Goal: Information Seeking & Learning: Check status

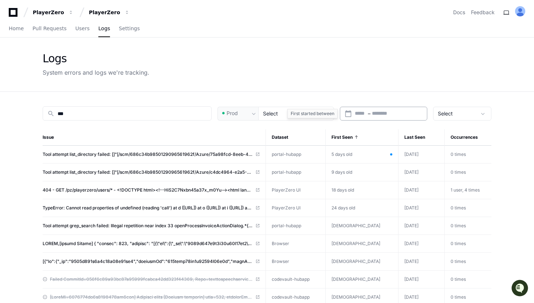
click at [365, 116] on input "text" at bounding box center [361, 113] width 12 height 7
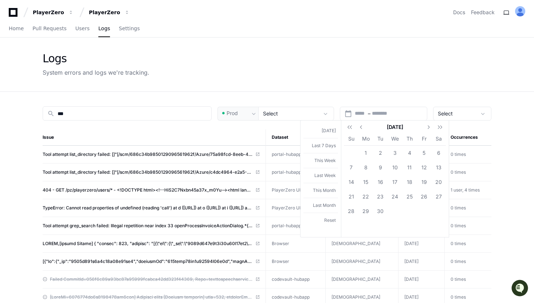
click at [356, 96] on div at bounding box center [267, 151] width 534 height 303
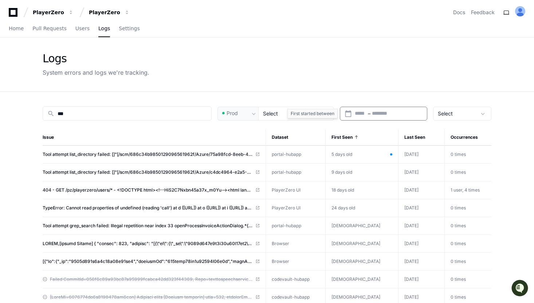
click at [383, 111] on input "text" at bounding box center [388, 113] width 32 height 7
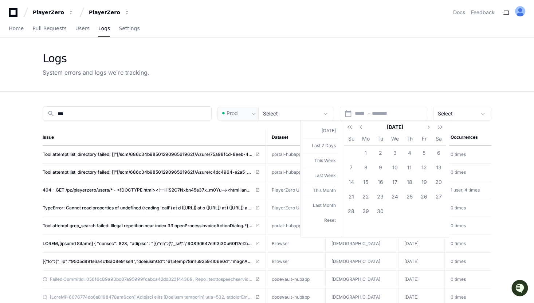
click at [374, 98] on div at bounding box center [267, 151] width 534 height 303
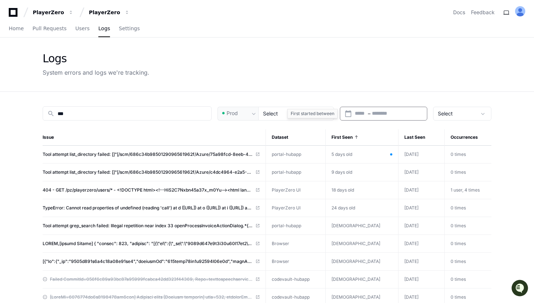
click at [361, 114] on input "text" at bounding box center [361, 113] width 12 height 7
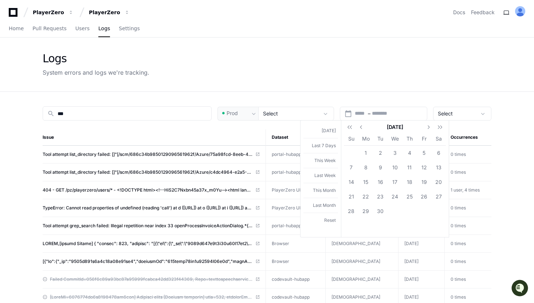
click at [365, 101] on div at bounding box center [267, 151] width 534 height 303
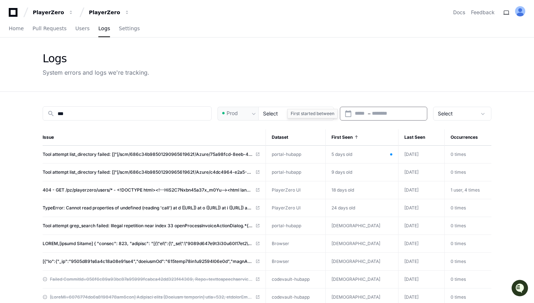
click at [365, 114] on input "text" at bounding box center [361, 113] width 12 height 7
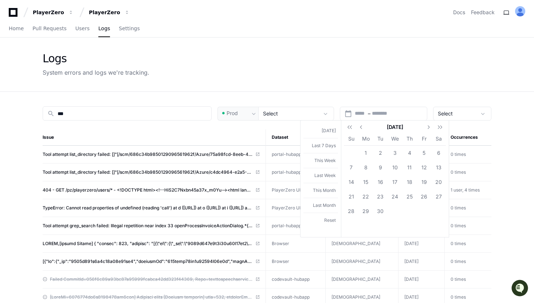
click at [388, 101] on div at bounding box center [267, 151] width 534 height 303
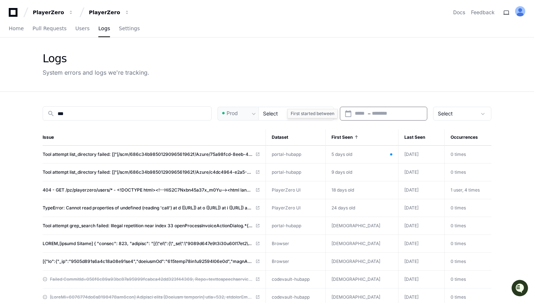
click at [383, 113] on input "text" at bounding box center [388, 113] width 32 height 7
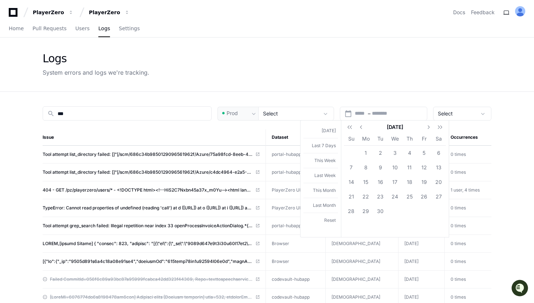
click at [375, 105] on div at bounding box center [267, 151] width 534 height 303
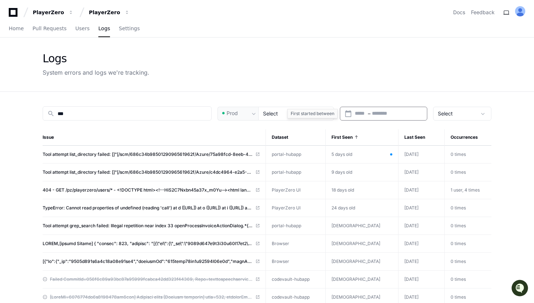
click at [368, 114] on div "Start – End date" at bounding box center [389, 113] width 68 height 7
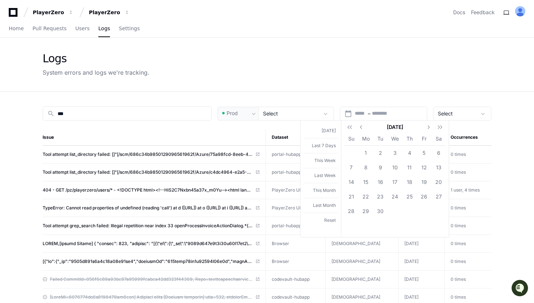
click at [385, 101] on div at bounding box center [267, 151] width 534 height 303
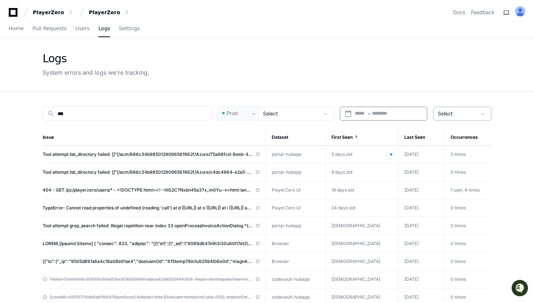
click at [449, 115] on span "Select" at bounding box center [445, 113] width 15 height 6
click at [449, 115] on div at bounding box center [267, 151] width 534 height 303
click at [448, 113] on span "Select" at bounding box center [445, 113] width 15 height 6
click at [448, 113] on div at bounding box center [267, 151] width 534 height 303
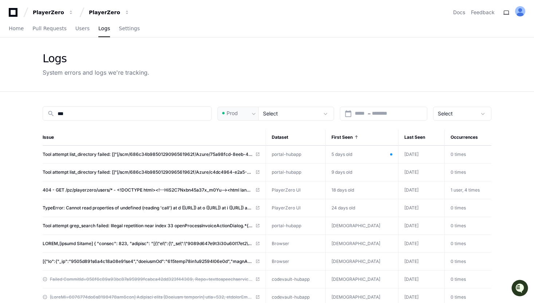
click at [273, 115] on span "Select" at bounding box center [270, 113] width 15 height 6
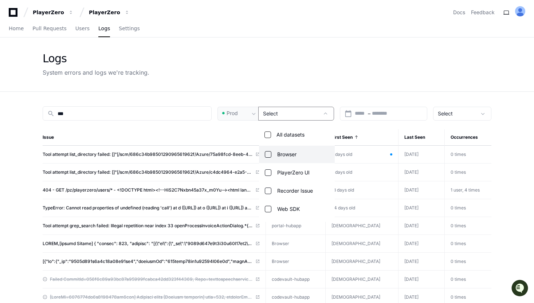
click at [273, 115] on div at bounding box center [267, 151] width 534 height 303
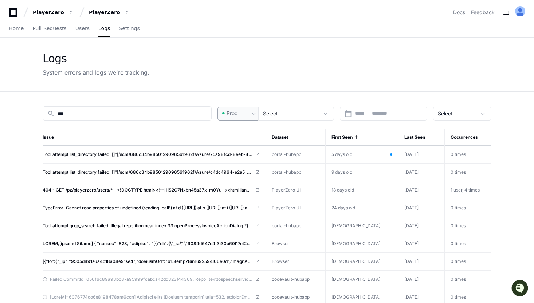
click at [248, 113] on div "Prod" at bounding box center [235, 113] width 29 height 7
click at [248, 113] on div at bounding box center [267, 151] width 534 height 303
click at [462, 115] on div "Select" at bounding box center [457, 113] width 39 height 7
click at [462, 115] on div at bounding box center [267, 151] width 534 height 303
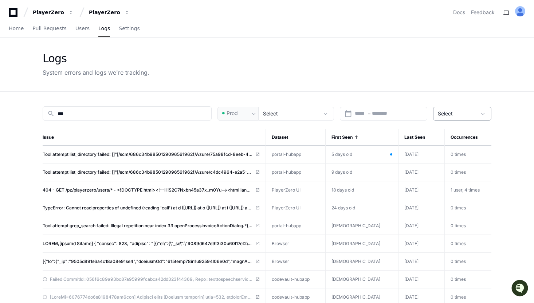
click at [470, 113] on div "Select" at bounding box center [457, 113] width 39 height 7
click at [394, 93] on div at bounding box center [267, 151] width 534 height 303
drag, startPoint x: 155, startPoint y: 71, endPoint x: 50, endPoint y: 59, distance: 105.7
click at [50, 59] on div "Logs System errors and logs we're tracking." at bounding box center [267, 64] width 449 height 25
click at [50, 59] on div "Logs" at bounding box center [96, 58] width 107 height 13
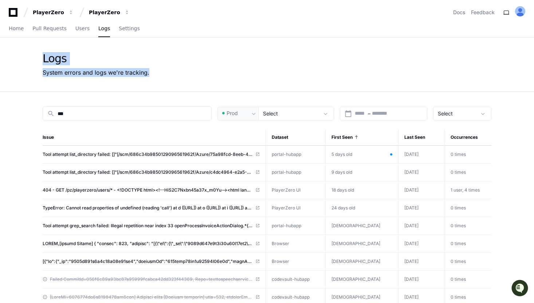
drag, startPoint x: 44, startPoint y: 58, endPoint x: 168, endPoint y: 72, distance: 125.5
click at [168, 72] on div "Logs System errors and logs we're tracking." at bounding box center [267, 64] width 449 height 25
click at [451, 113] on span "Select" at bounding box center [445, 113] width 15 height 6
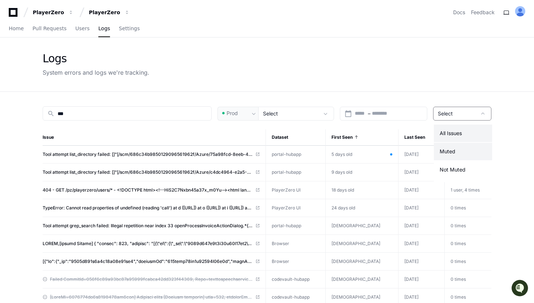
click at [456, 149] on mat-option "Muted" at bounding box center [463, 151] width 58 height 17
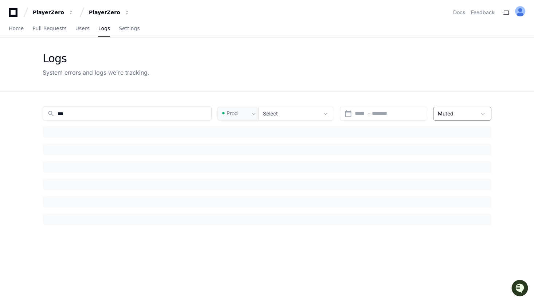
click at [462, 112] on div "Muted" at bounding box center [457, 113] width 39 height 7
click at [455, 171] on span "Not Muted" at bounding box center [453, 169] width 26 height 7
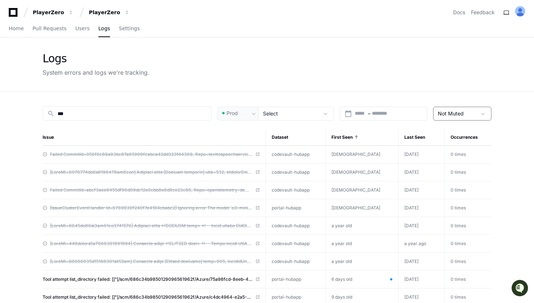
click at [457, 115] on span "Not Muted" at bounding box center [451, 113] width 26 height 6
click at [455, 129] on mat-option "All Issues" at bounding box center [463, 133] width 58 height 17
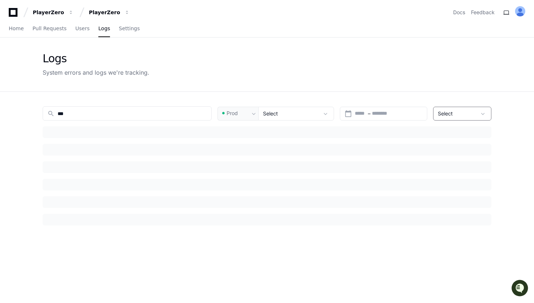
click at [436, 95] on div "search *** Prod Select calendar_today Start – End date Select Issue Dataset Fir…" at bounding box center [267, 243] width 467 height 303
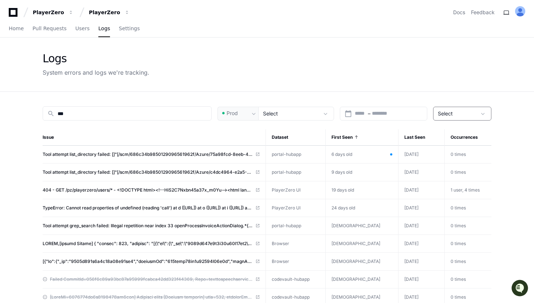
click at [465, 113] on div "Select" at bounding box center [457, 113] width 39 height 7
click at [447, 89] on div at bounding box center [267, 151] width 534 height 303
click at [278, 116] on span "Select" at bounding box center [270, 113] width 15 height 6
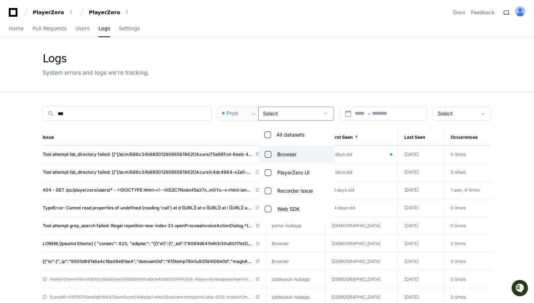
click at [278, 116] on div at bounding box center [267, 151] width 534 height 303
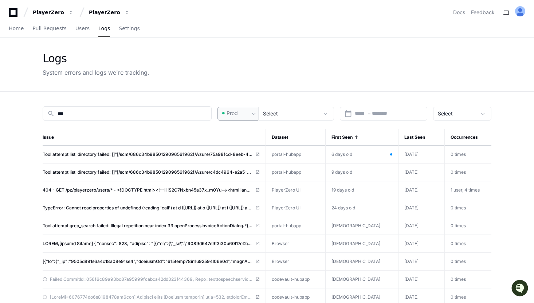
click at [249, 112] on div "Prod" at bounding box center [235, 113] width 29 height 7
click at [249, 112] on div at bounding box center [267, 151] width 534 height 303
click at [277, 116] on span "Select" at bounding box center [270, 113] width 15 height 6
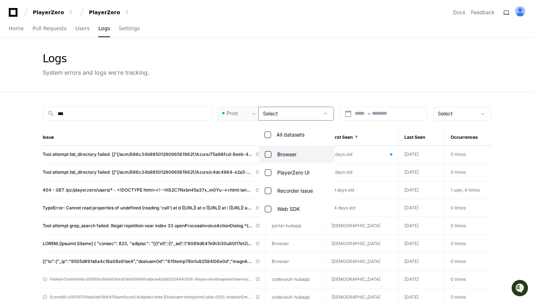
click at [277, 116] on div at bounding box center [267, 151] width 534 height 303
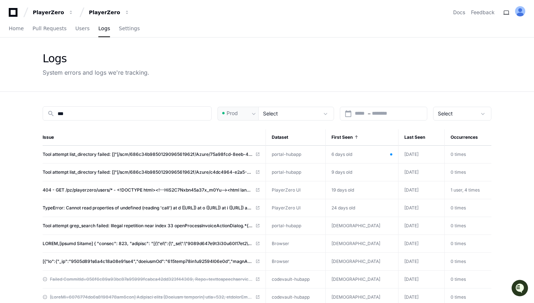
click at [450, 114] on span "Select" at bounding box center [445, 113] width 15 height 6
click at [454, 164] on mat-option "Not Muted" at bounding box center [463, 169] width 58 height 17
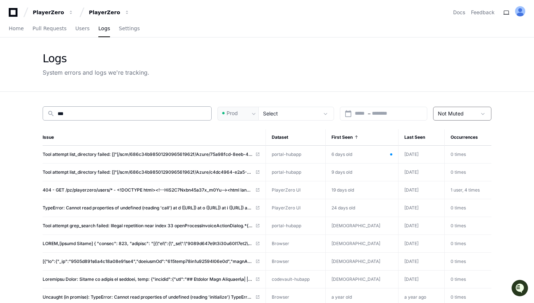
click at [142, 112] on input "***" at bounding box center [132, 113] width 149 height 7
click at [0, 129] on app-issue-list-page "Logs System errors and logs we're tracking. search *** Prod Select calendar_tod…" at bounding box center [267, 251] width 534 height 426
